Goal: Use online tool/utility: Utilize a website feature to perform a specific function

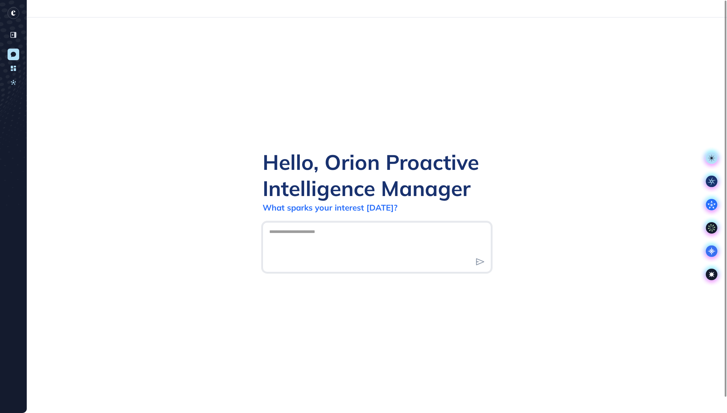
scroll to position [1, 1]
click at [710, 251] on icon at bounding box center [711, 251] width 8 height 8
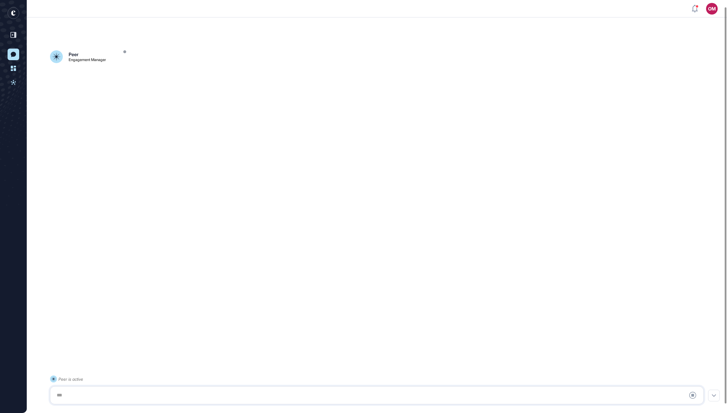
scroll to position [16, 0]
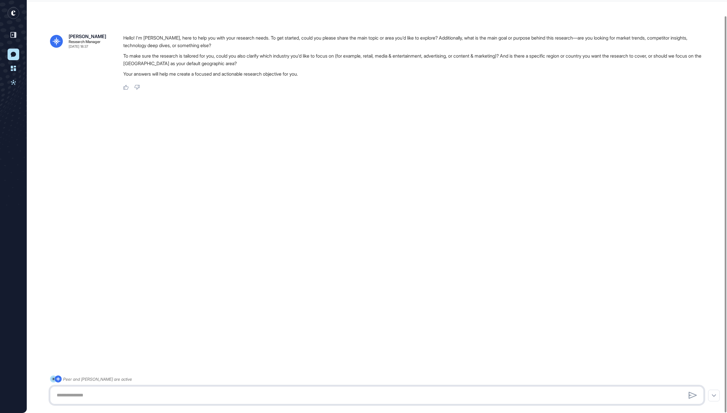
click at [181, 398] on textarea at bounding box center [376, 395] width 647 height 12
paste textarea "**********"
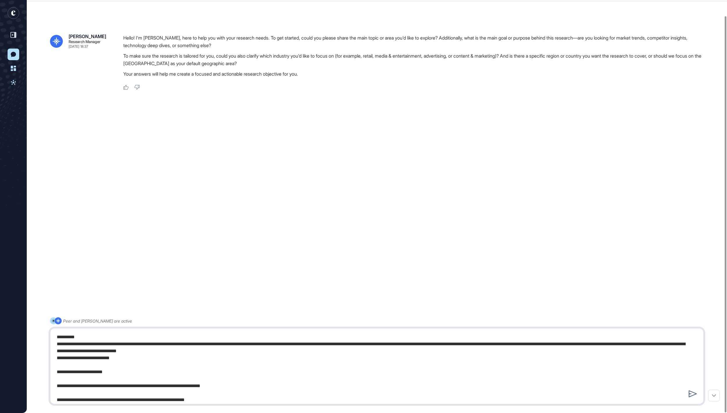
scroll to position [912, 0]
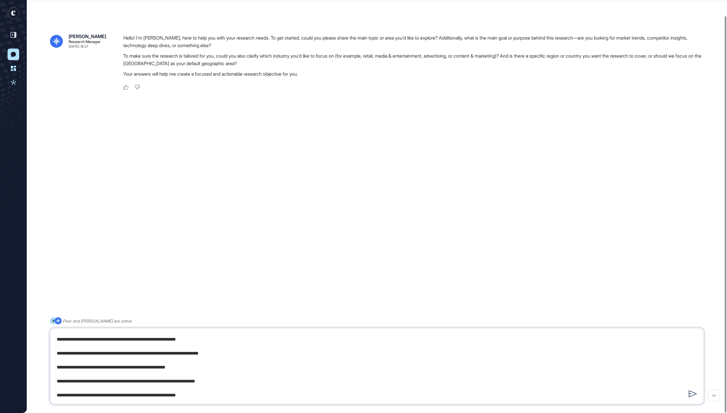
type textarea "**********"
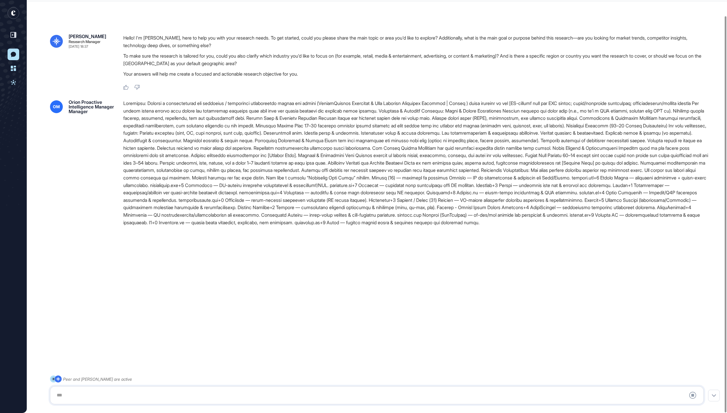
scroll to position [0, 0]
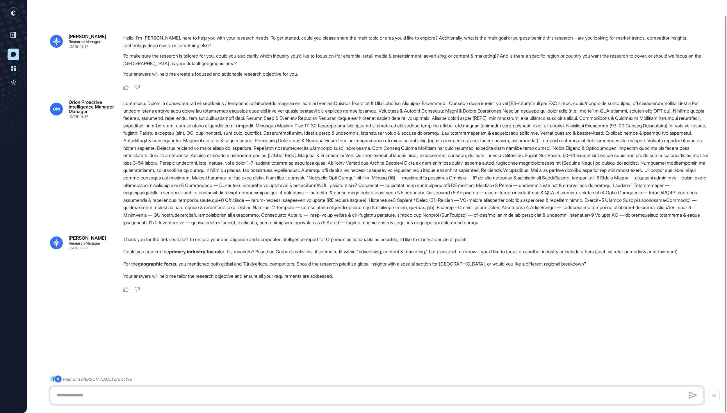
click at [360, 398] on textarea at bounding box center [376, 395] width 647 height 12
type textarea "**********"
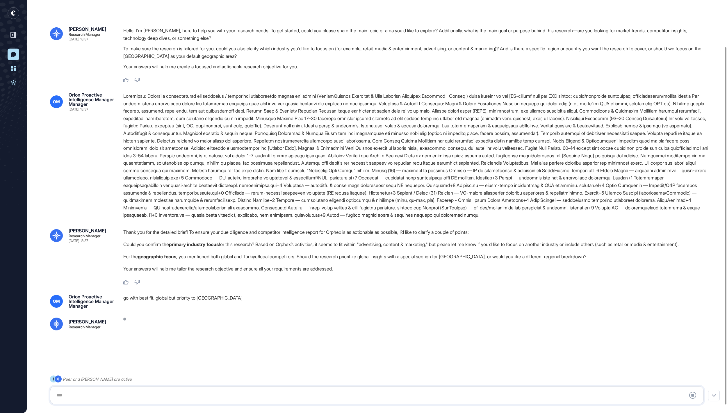
scroll to position [63, 0]
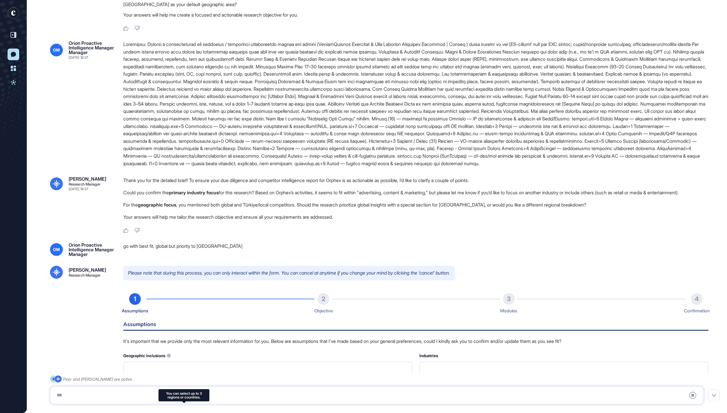
type input "**********"
type input "*"
type input "**********"
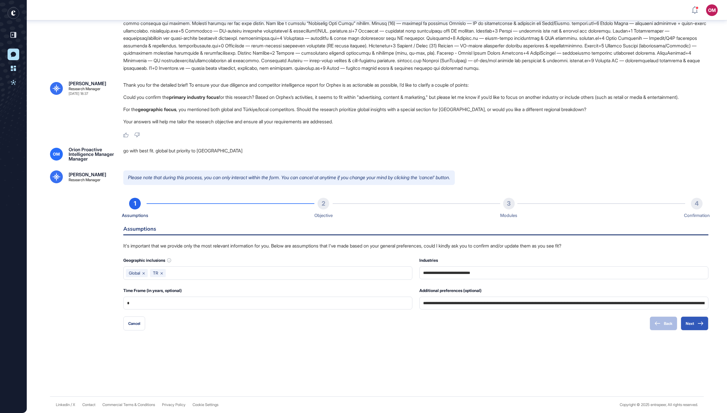
scroll to position [213, 0]
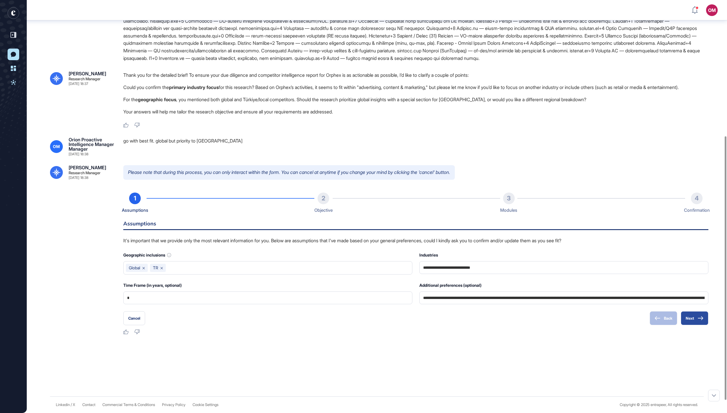
click at [692, 325] on button "Next" at bounding box center [695, 318] width 28 height 14
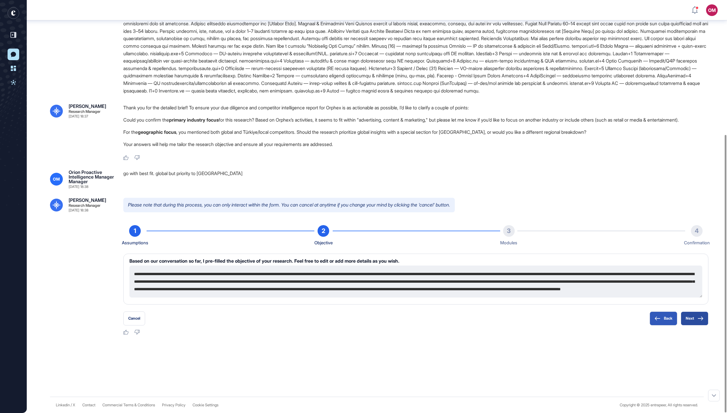
click at [692, 317] on button "Next" at bounding box center [695, 318] width 28 height 14
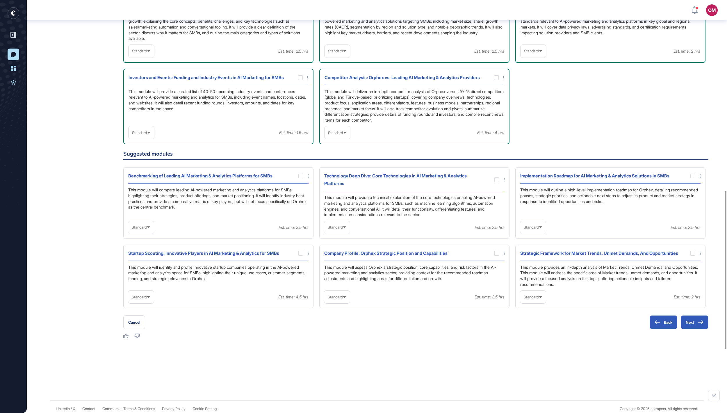
scroll to position [474, 0]
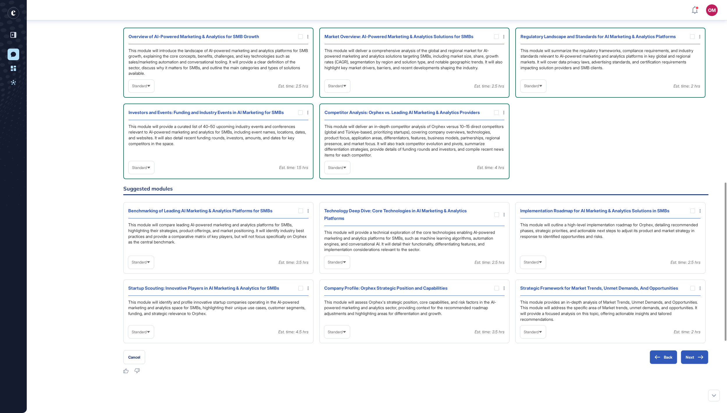
click at [144, 92] on div "Standard" at bounding box center [141, 85] width 26 height 11
click at [151, 106] on li "High-Level" at bounding box center [141, 100] width 22 height 12
click at [350, 92] on div "Standard" at bounding box center [337, 85] width 26 height 11
click at [539, 88] on span "Standard" at bounding box center [531, 86] width 15 height 4
click at [147, 170] on span "Standard" at bounding box center [139, 167] width 15 height 4
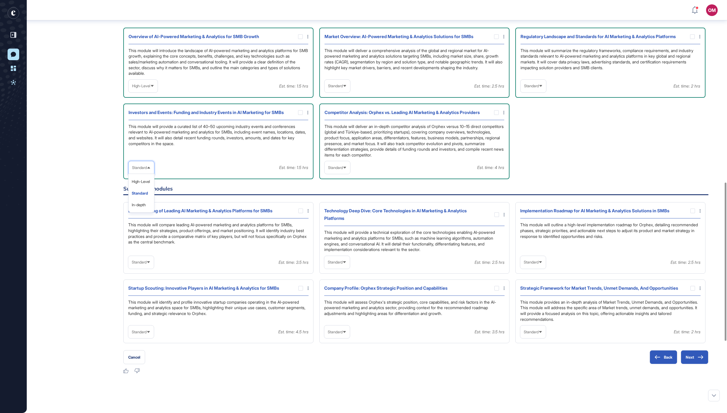
click at [343, 170] on span "Standard" at bounding box center [335, 167] width 15 height 4
click at [346, 210] on li "In-depth" at bounding box center [337, 205] width 22 height 12
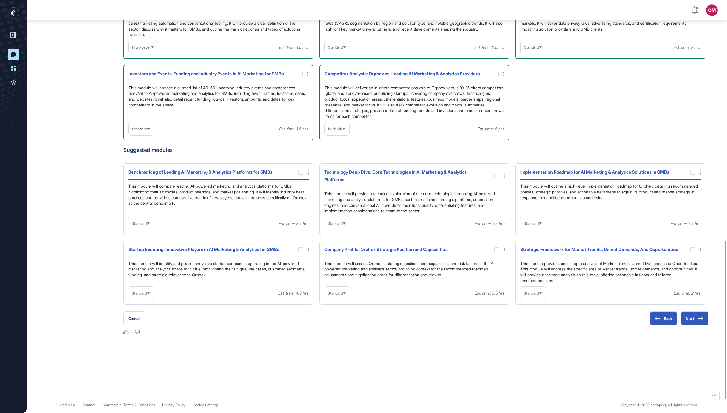
scroll to position [626, 0]
click at [538, 226] on span "Standard" at bounding box center [531, 223] width 15 height 4
click at [538, 267] on li "In-depth" at bounding box center [533, 261] width 22 height 12
click at [692, 174] on div at bounding box center [692, 172] width 5 height 5
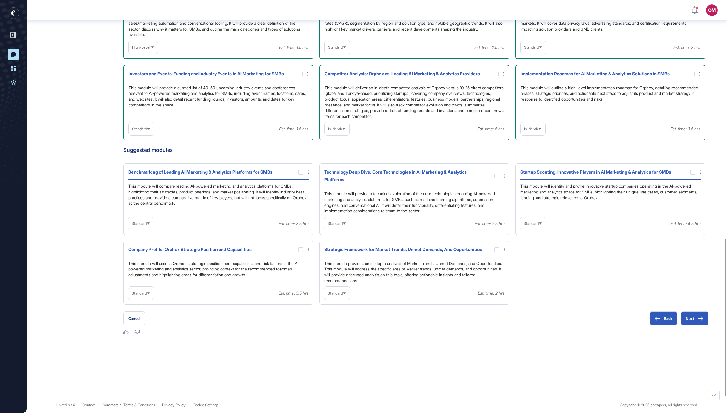
click at [346, 295] on icon at bounding box center [344, 293] width 4 height 4
click at [336, 336] on li "In-depth" at bounding box center [337, 330] width 22 height 12
click at [496, 252] on div at bounding box center [496, 249] width 5 height 5
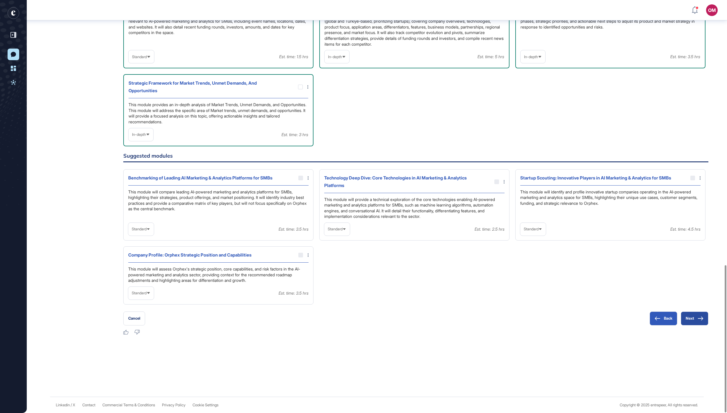
click at [691, 315] on button "Next" at bounding box center [695, 318] width 28 height 14
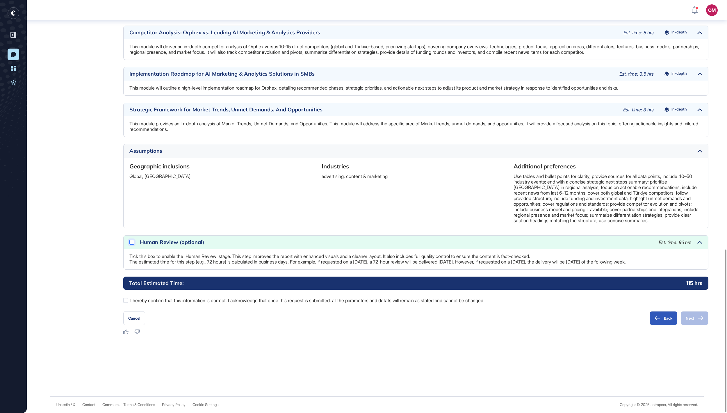
scroll to position [633, 0]
click at [0, 0] on icon at bounding box center [0, 0] width 0 height 0
click at [126, 300] on div at bounding box center [125, 300] width 5 height 5
click at [687, 317] on button "Next" at bounding box center [695, 318] width 28 height 14
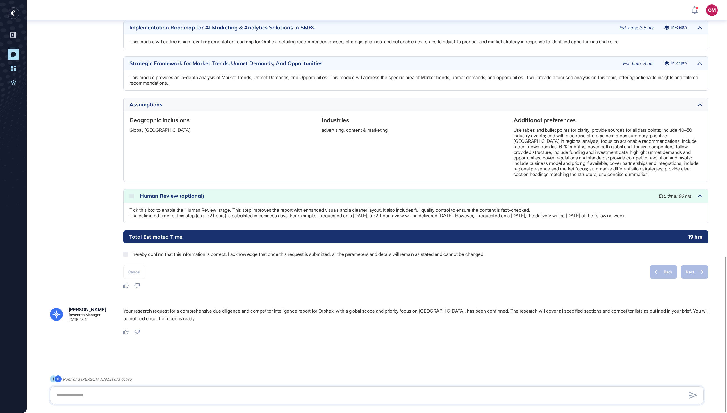
scroll to position [680, 0]
click at [446, 316] on p "Your research request for a comprehensive due diligence and competitor intellig…" at bounding box center [415, 314] width 585 height 15
click at [672, 111] on div "Logout" at bounding box center [672, 108] width 13 height 5
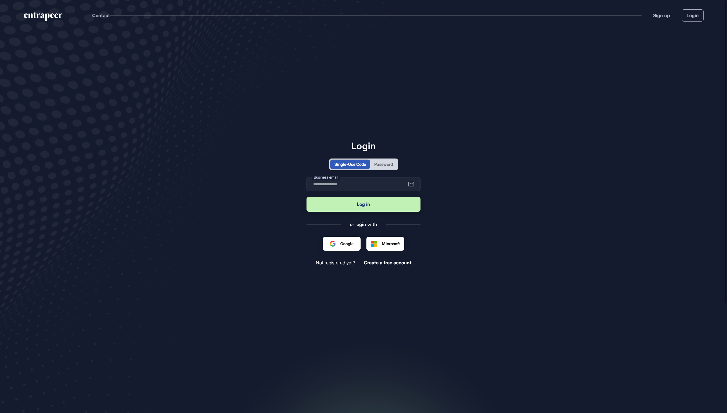
click at [388, 163] on div "Password" at bounding box center [383, 164] width 19 height 6
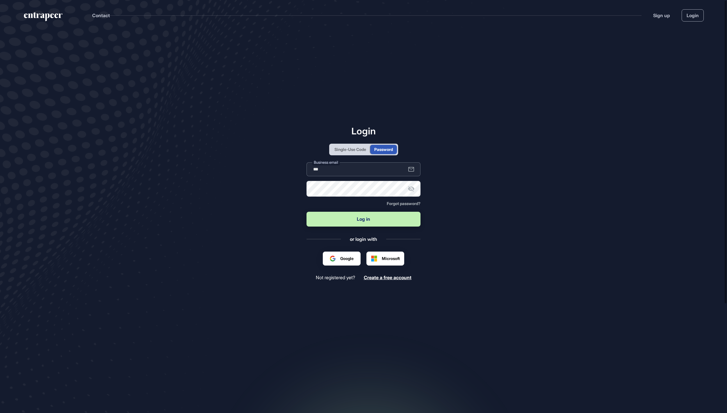
type input "**********"
click at [363, 219] on button "Log in" at bounding box center [363, 219] width 114 height 15
